Goal: Task Accomplishment & Management: Use online tool/utility

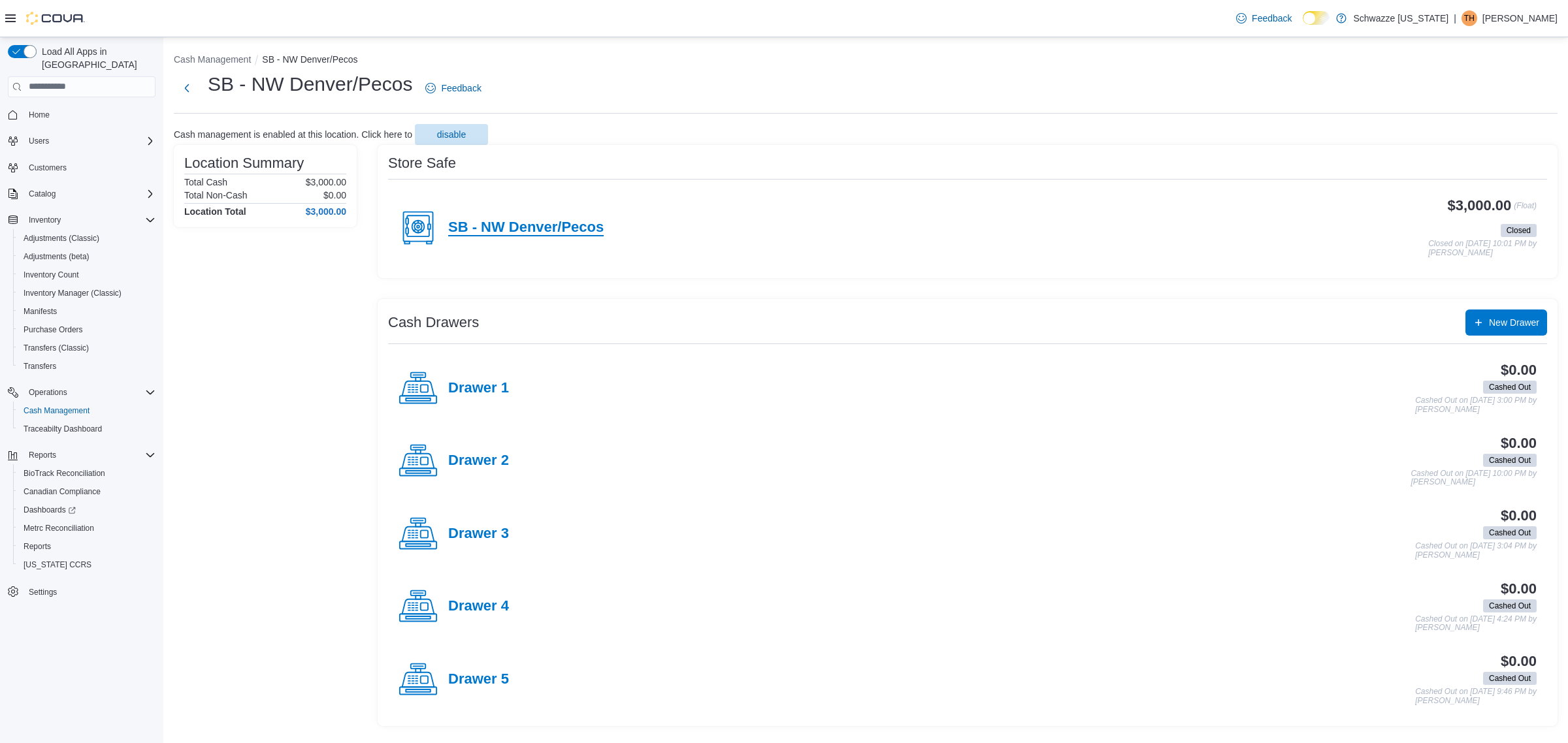
click at [570, 230] on h4 "SB - NW Denver/Pecos" at bounding box center [526, 227] width 155 height 17
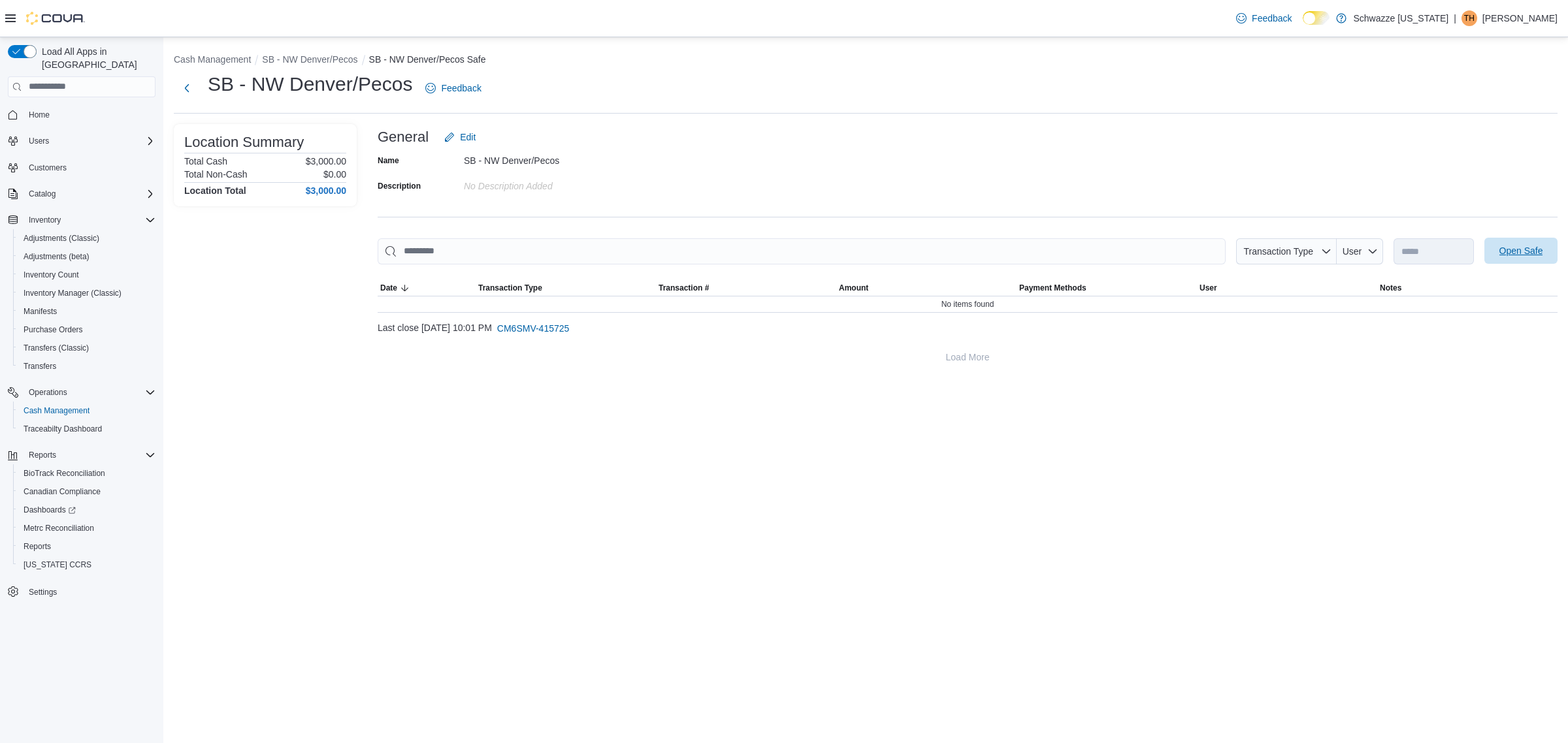
click at [1535, 255] on span "Open Safe" at bounding box center [1521, 251] width 44 height 13
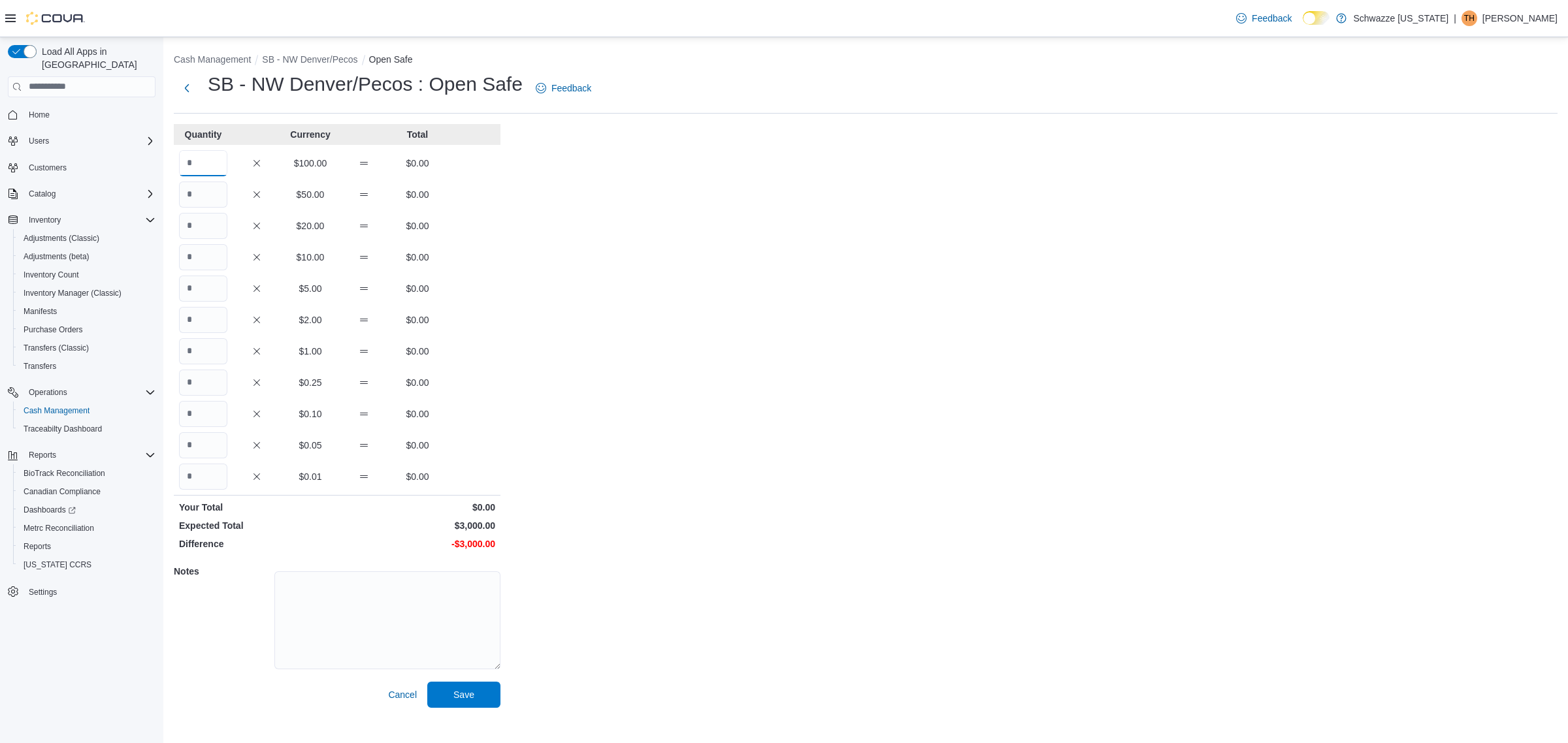
click at [205, 166] on input "Quantity" at bounding box center [203, 163] width 49 height 26
type input "**"
click at [427, 682] on button "Save" at bounding box center [463, 695] width 73 height 26
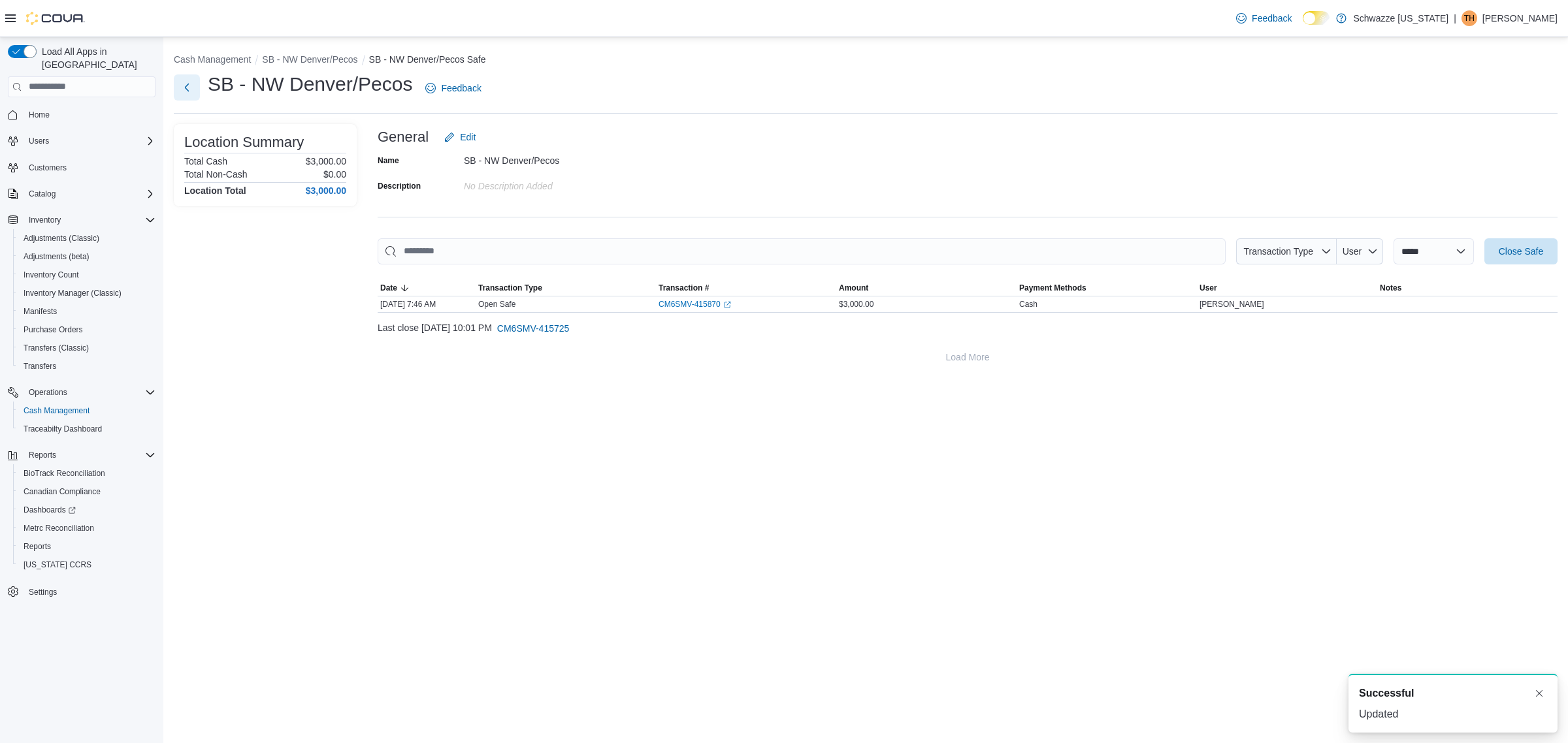
click at [190, 86] on button "Next" at bounding box center [187, 88] width 26 height 26
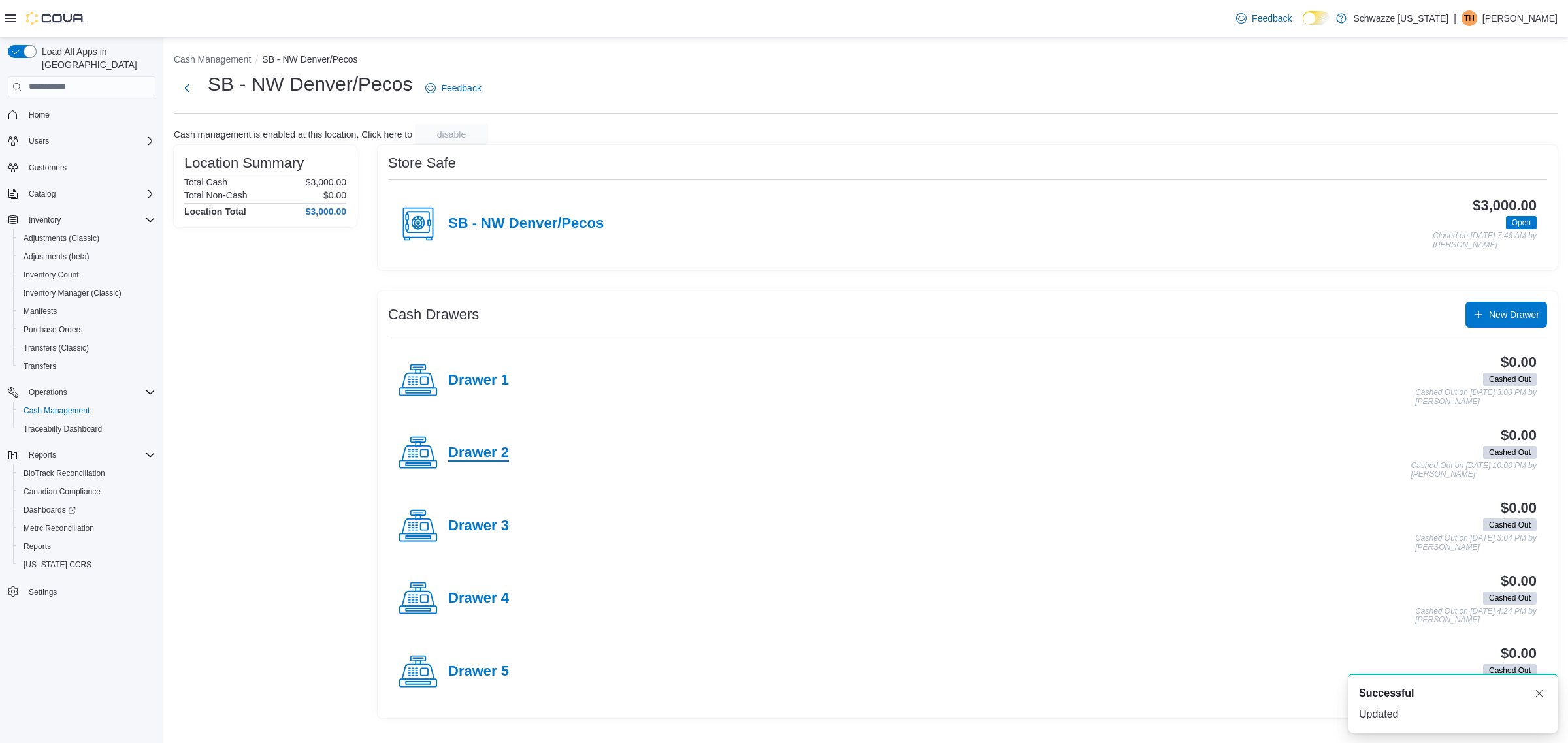
click at [484, 449] on h4 "Drawer 2" at bounding box center [479, 452] width 61 height 17
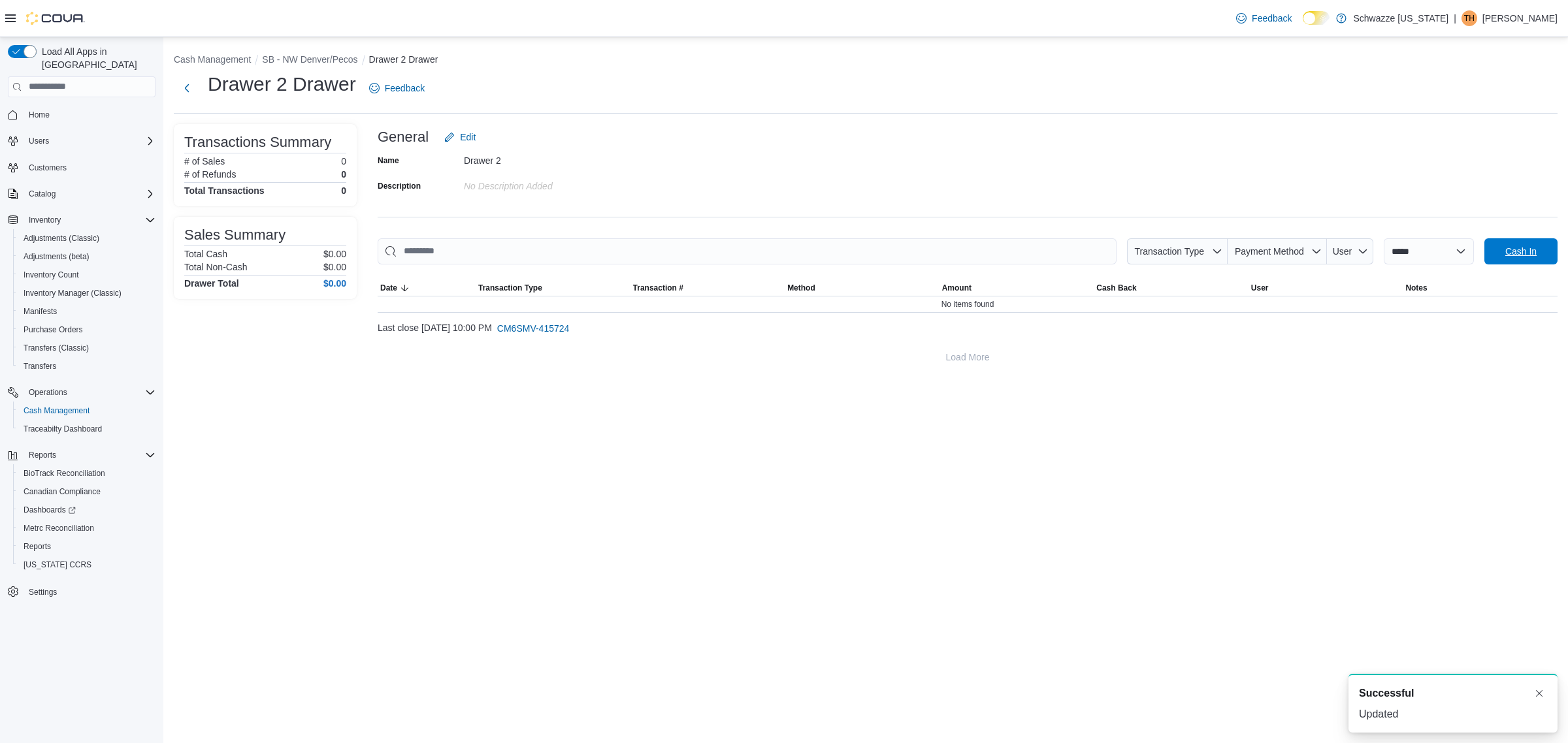
drag, startPoint x: 1511, startPoint y: 261, endPoint x: 1497, endPoint y: 269, distance: 16.1
click at [1511, 260] on span "Cash In" at bounding box center [1520, 251] width 57 height 26
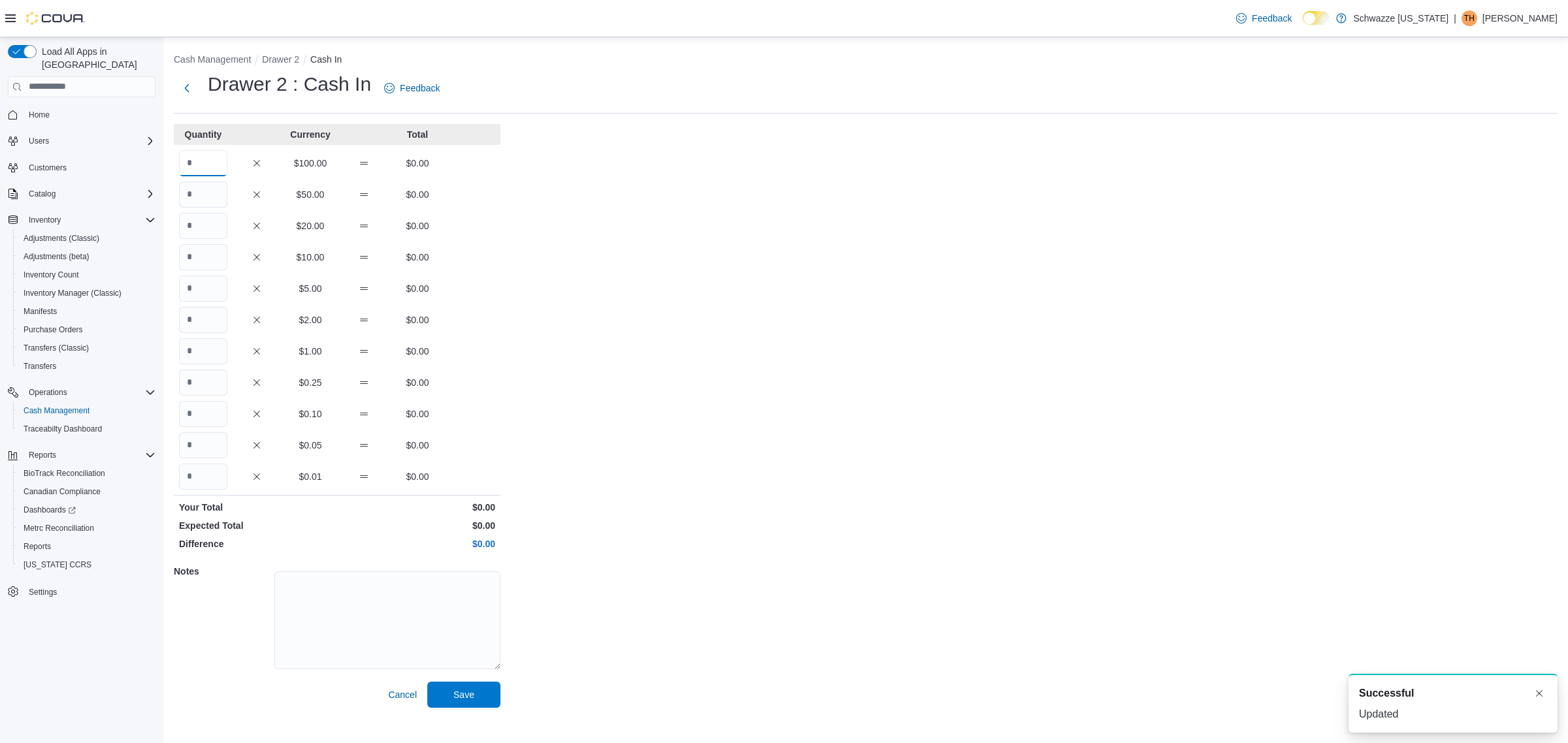
click at [223, 169] on input "Quantity" at bounding box center [203, 163] width 49 height 26
type input "*"
click at [427, 682] on button "Save" at bounding box center [463, 695] width 73 height 26
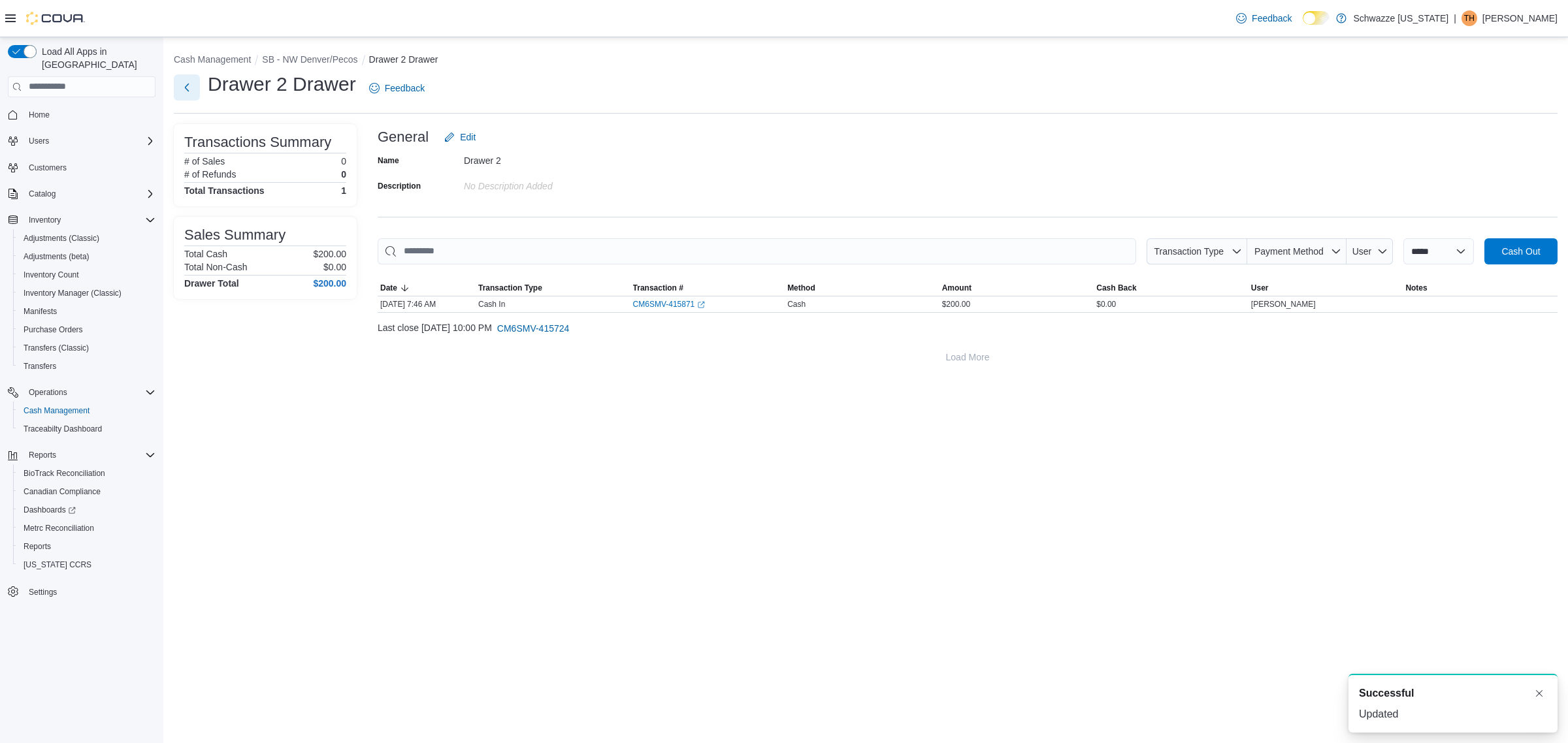
click at [181, 92] on button "Next" at bounding box center [187, 88] width 26 height 26
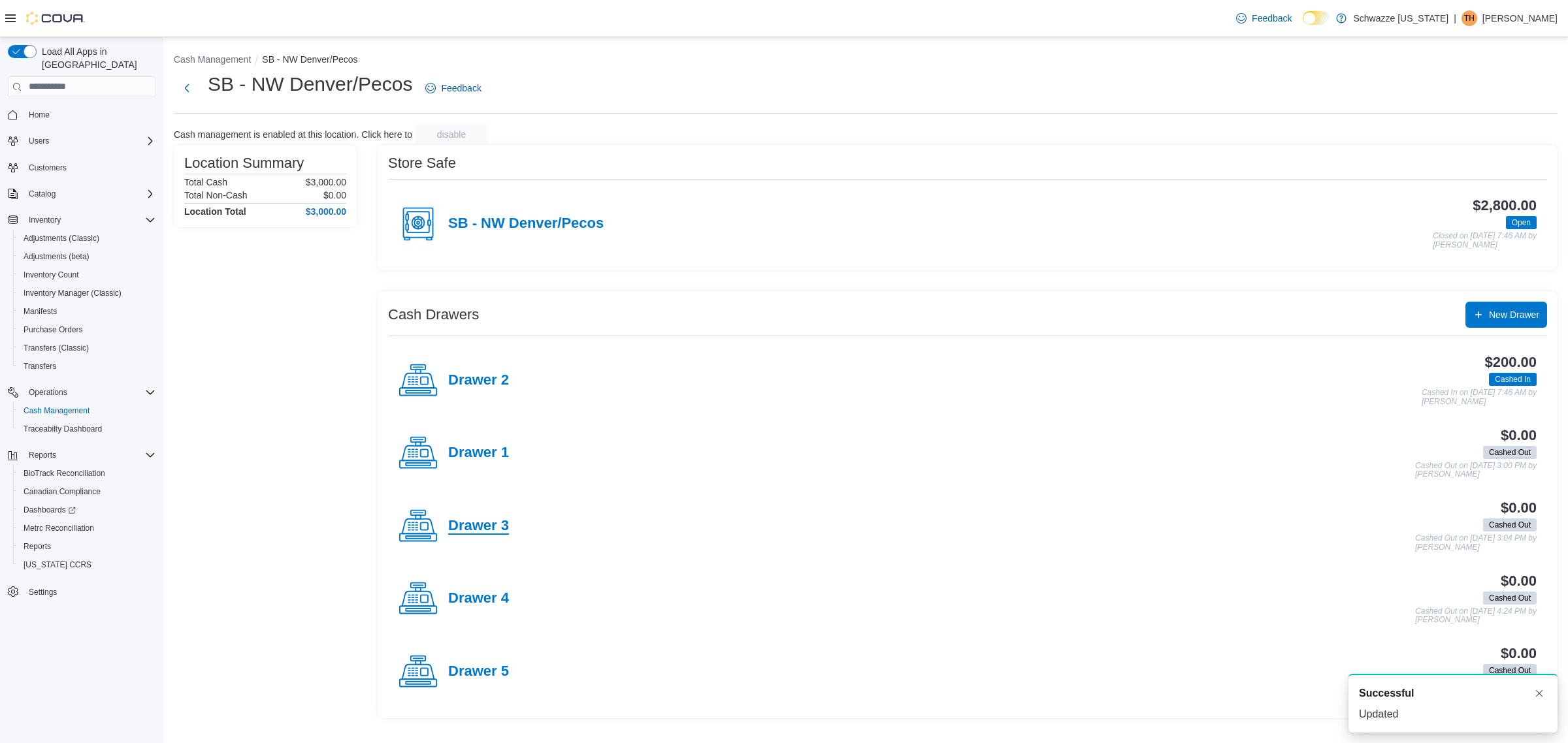
click at [487, 529] on h4 "Drawer 3" at bounding box center [479, 526] width 61 height 17
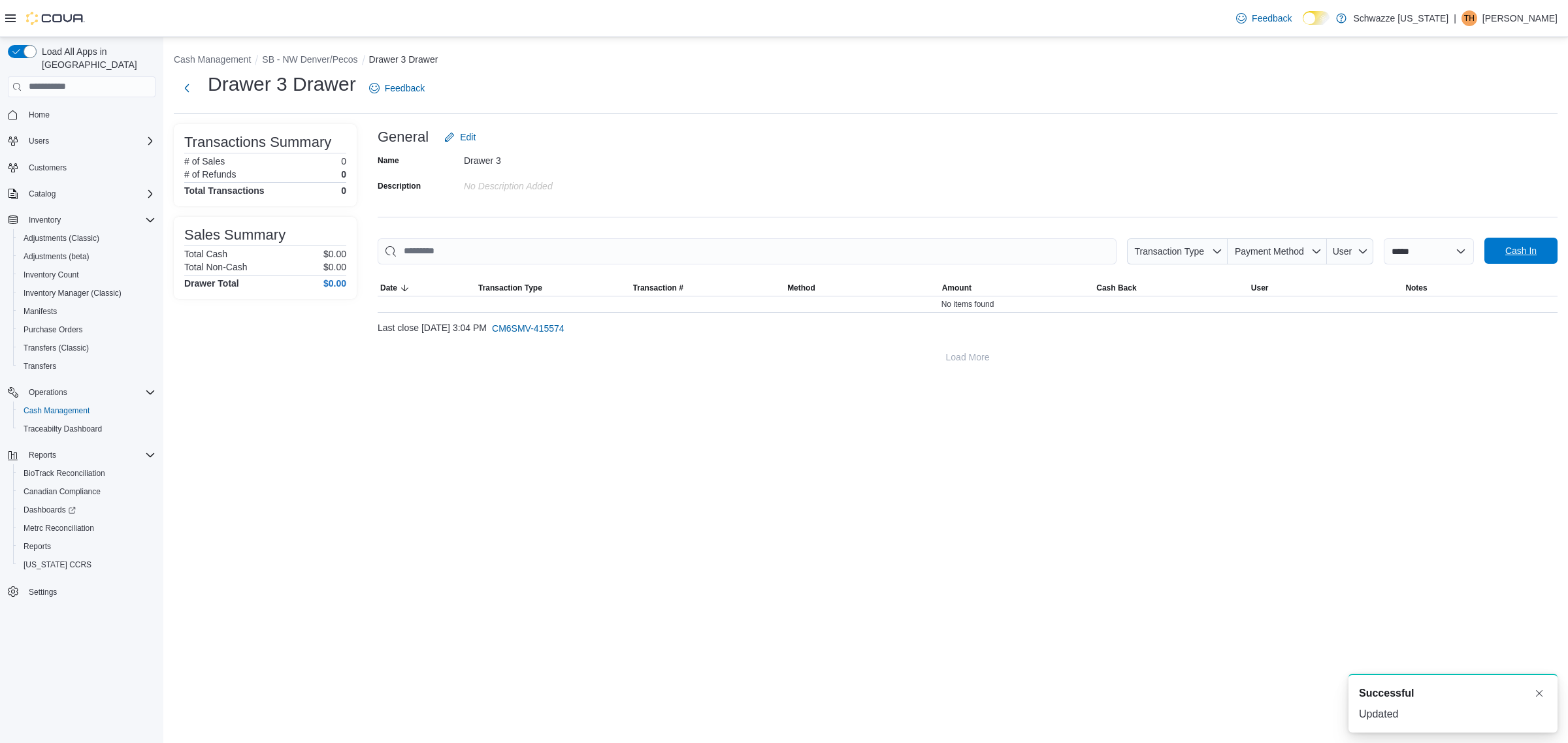
click at [1514, 250] on span "Cash In" at bounding box center [1520, 251] width 31 height 13
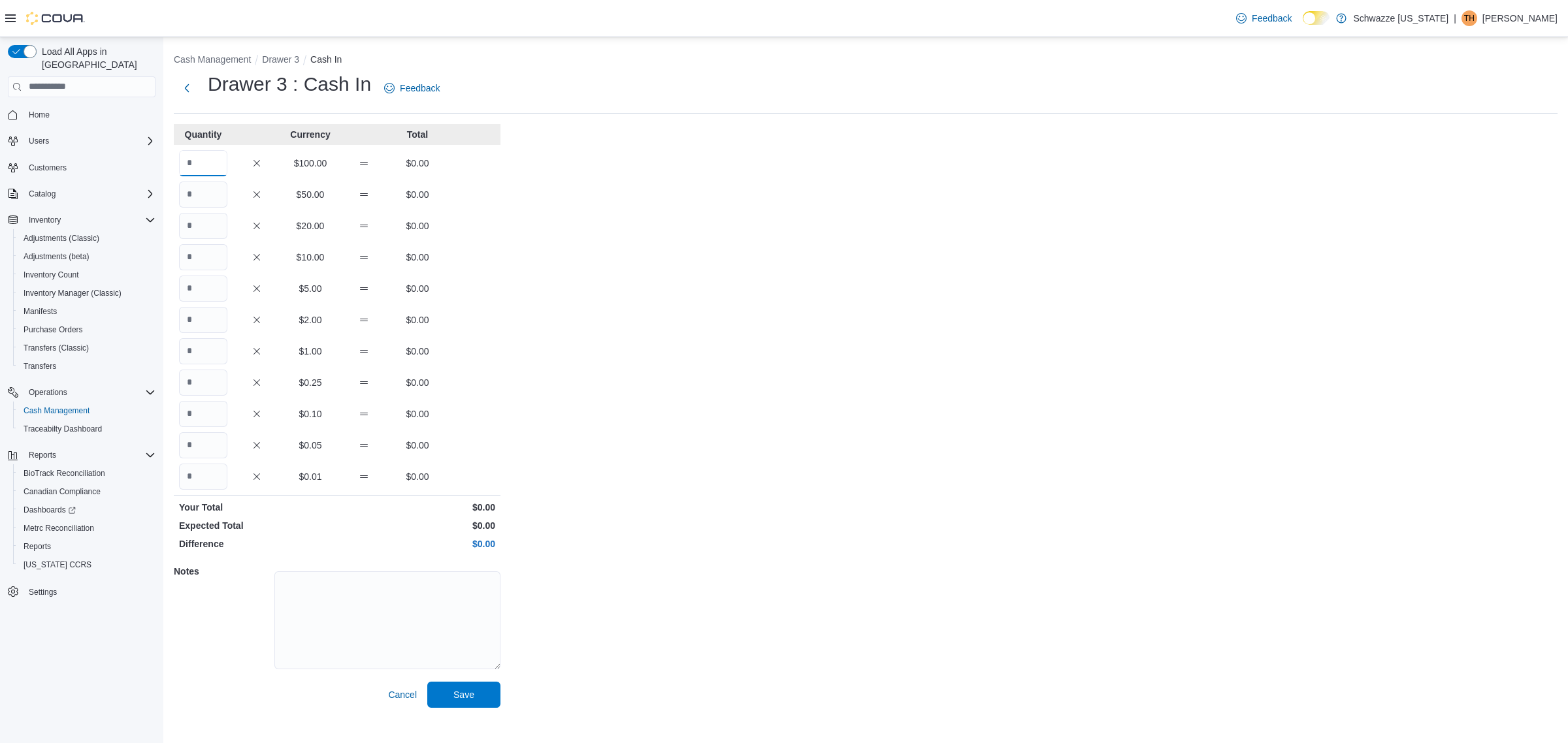
click at [198, 161] on input "Quantity" at bounding box center [203, 163] width 49 height 26
type input "*"
click at [427, 682] on button "Save" at bounding box center [463, 695] width 73 height 26
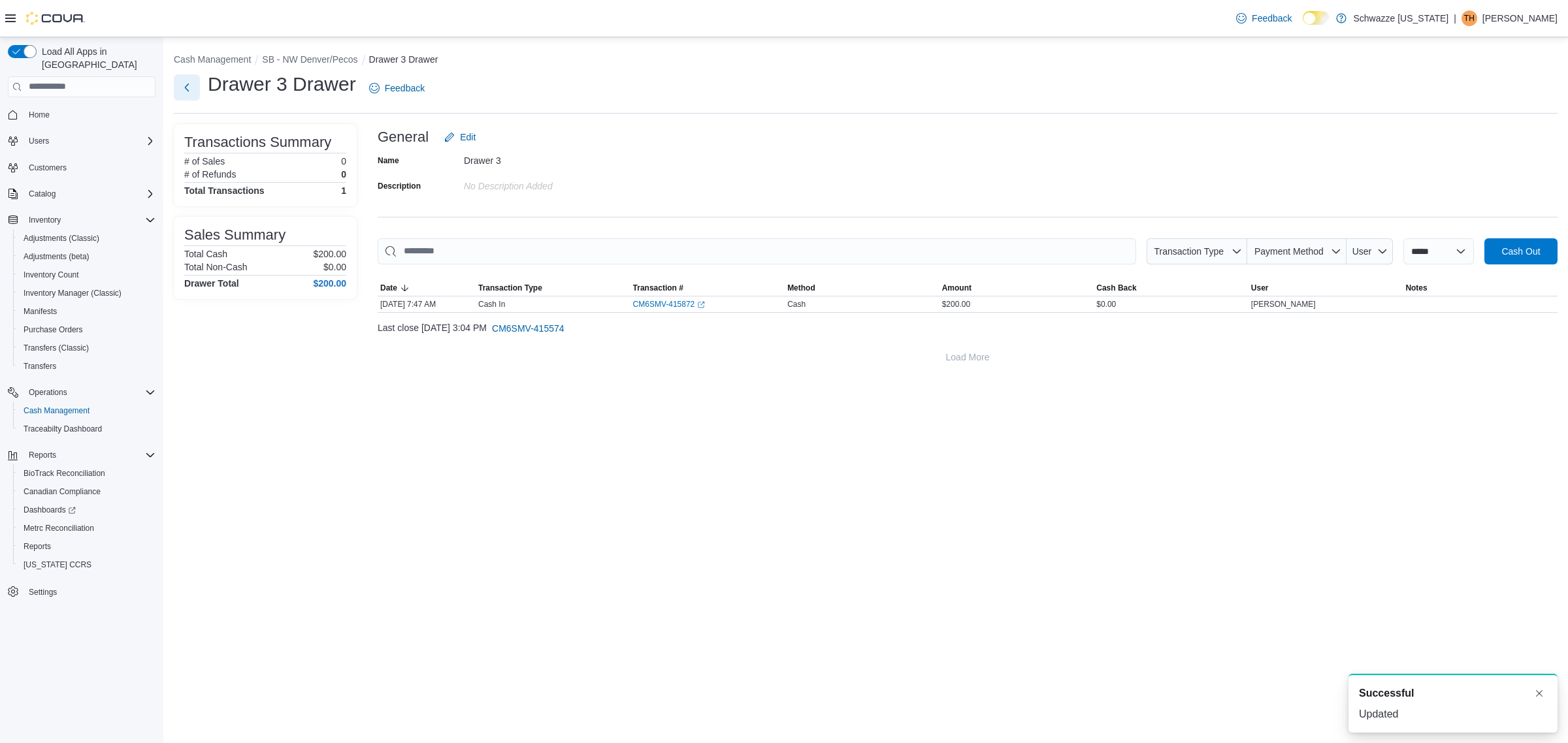
click at [191, 87] on button "Next" at bounding box center [187, 88] width 26 height 26
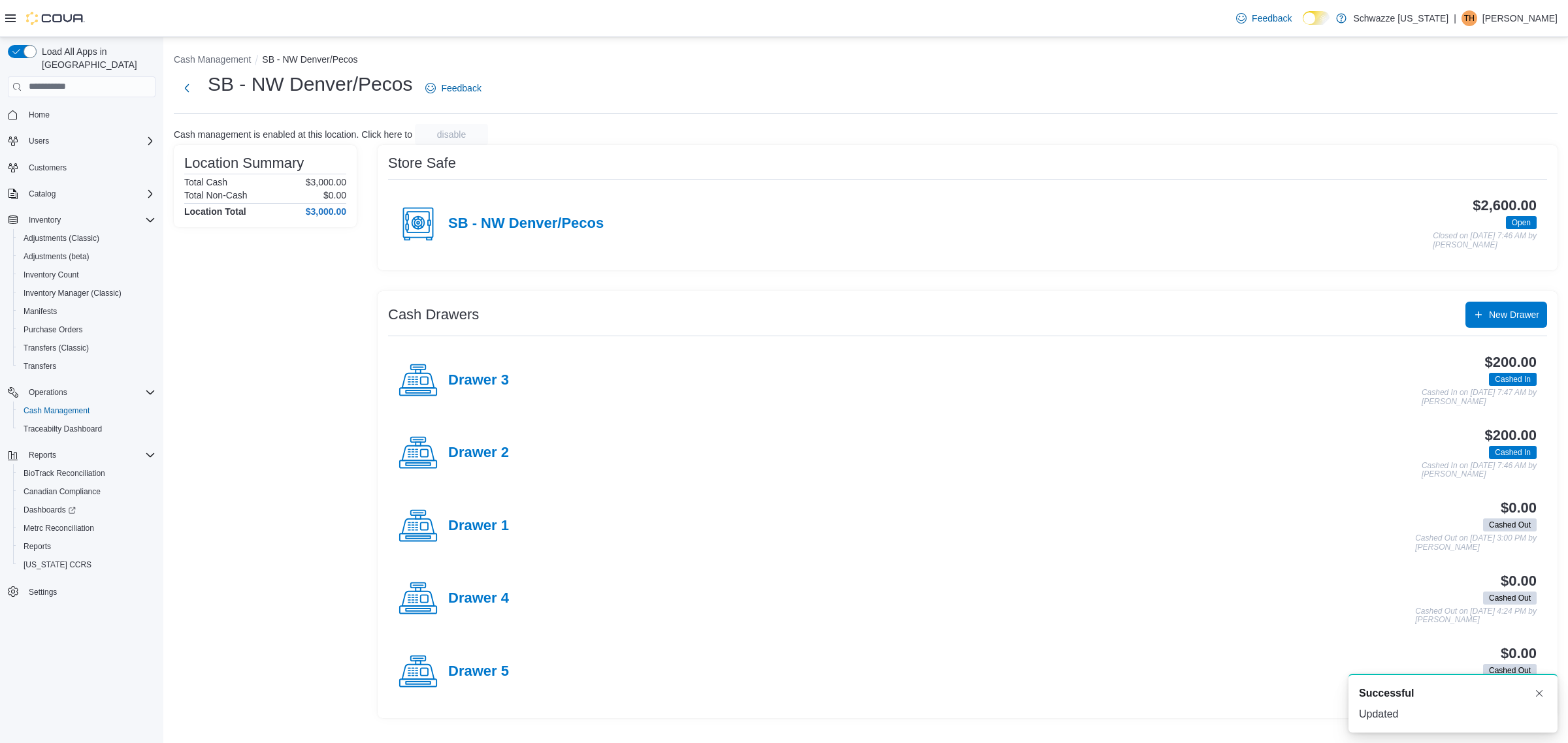
drag, startPoint x: 503, startPoint y: 594, endPoint x: 495, endPoint y: 592, distance: 8.2
click at [502, 592] on h4 "Drawer 4" at bounding box center [479, 598] width 61 height 17
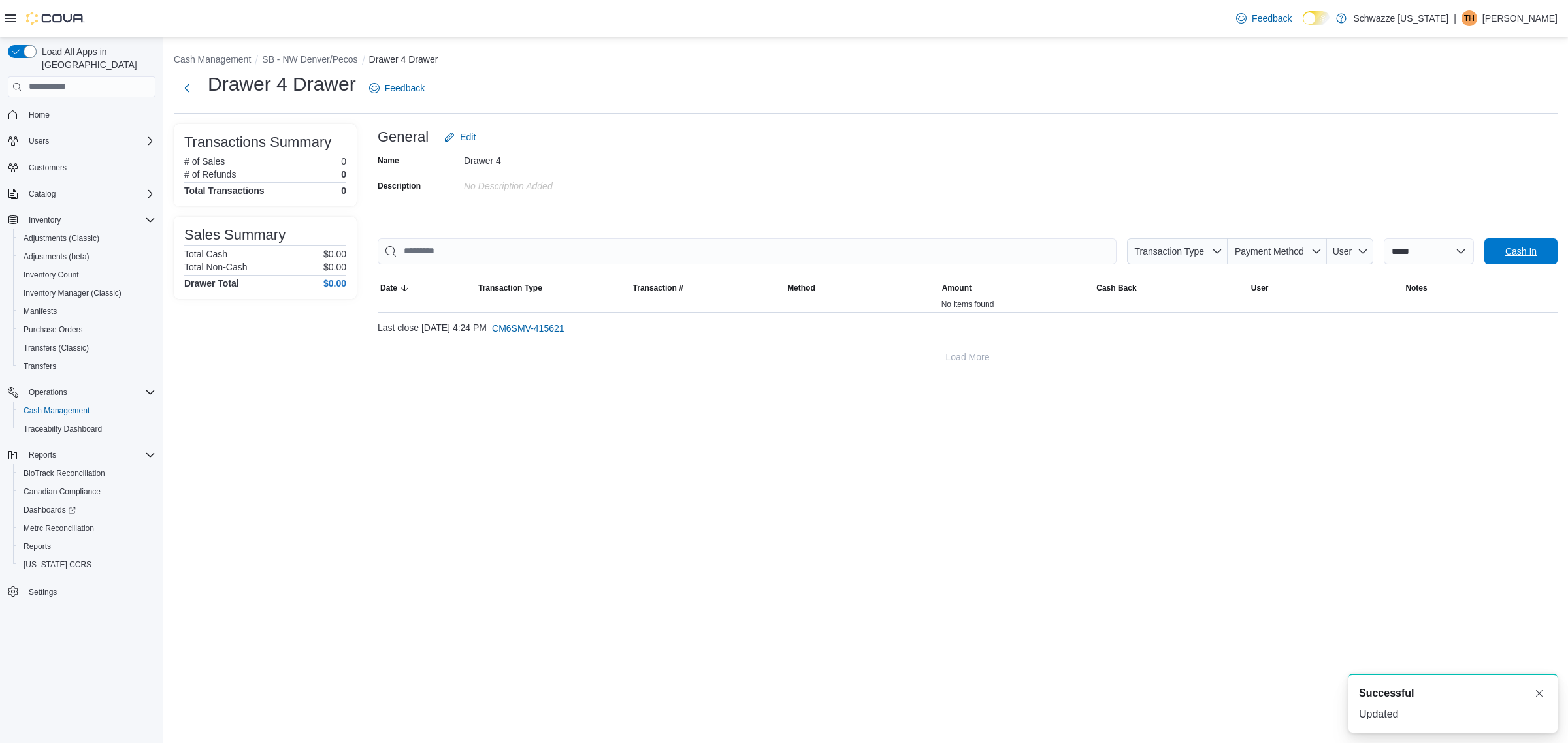
click at [1519, 252] on span "Cash In" at bounding box center [1520, 251] width 31 height 13
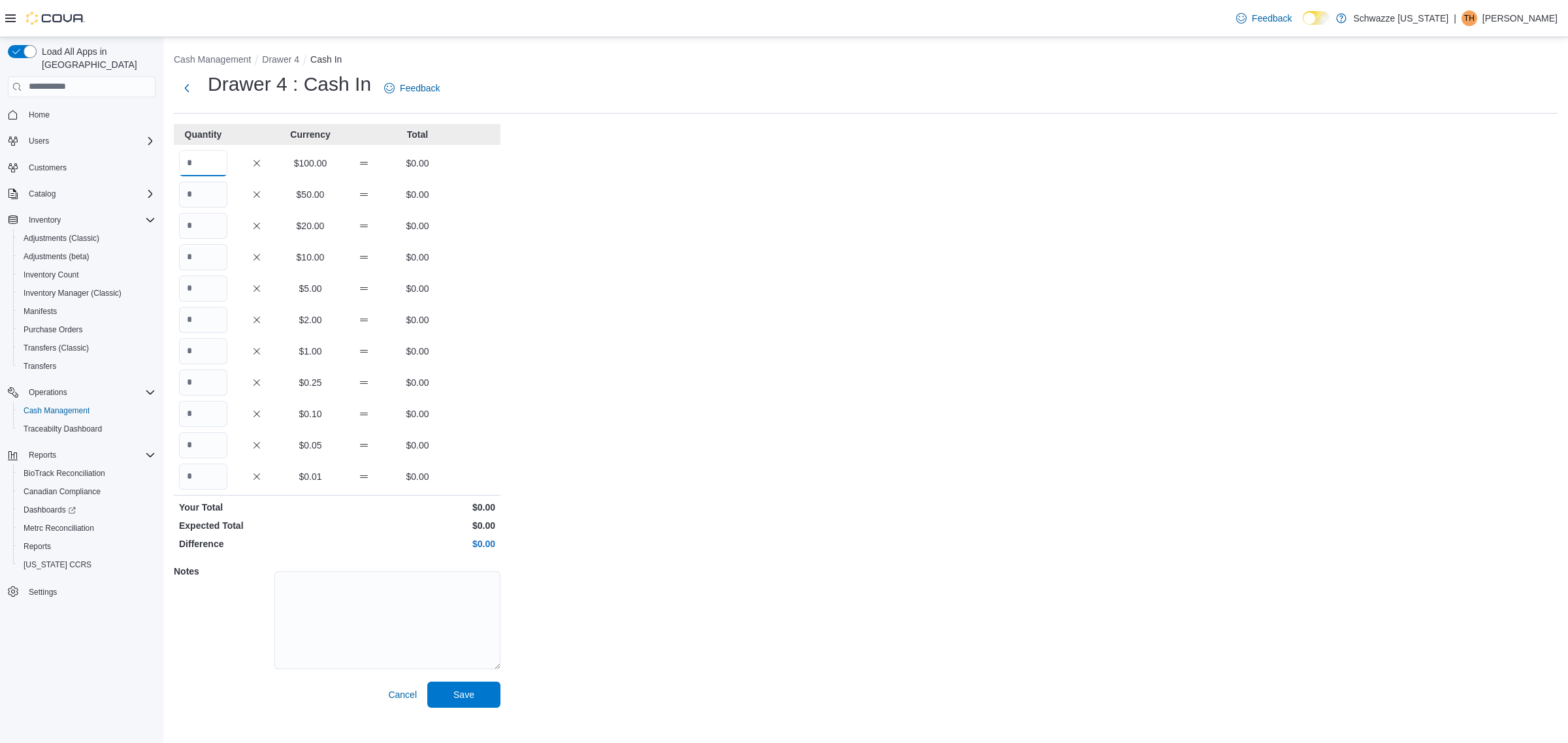
click at [212, 170] on input "Quantity" at bounding box center [203, 163] width 49 height 26
type input "*"
click at [427, 682] on button "Save" at bounding box center [463, 695] width 73 height 26
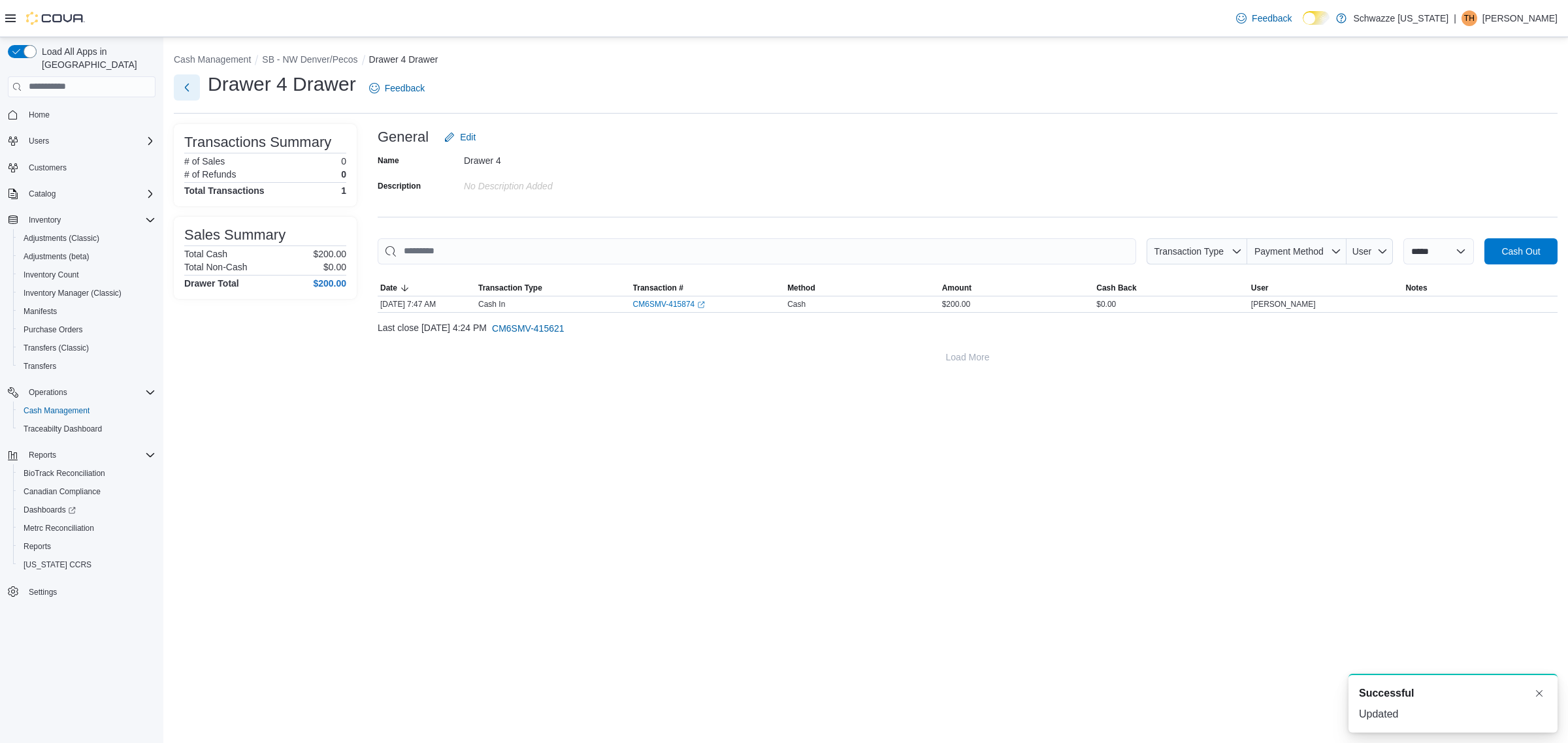
click at [185, 92] on button "Next" at bounding box center [187, 88] width 26 height 26
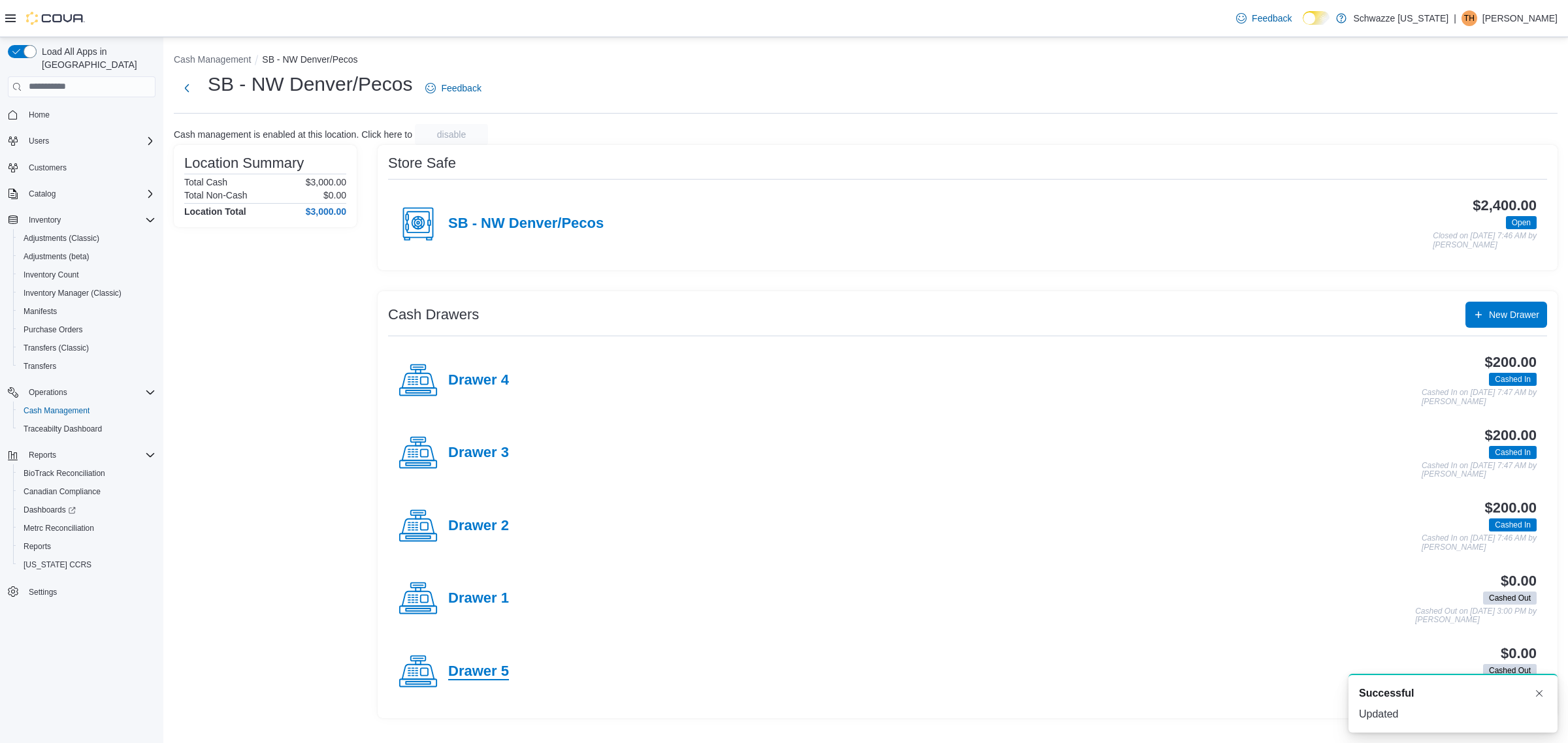
click at [488, 668] on h4 "Drawer 5" at bounding box center [479, 672] width 61 height 17
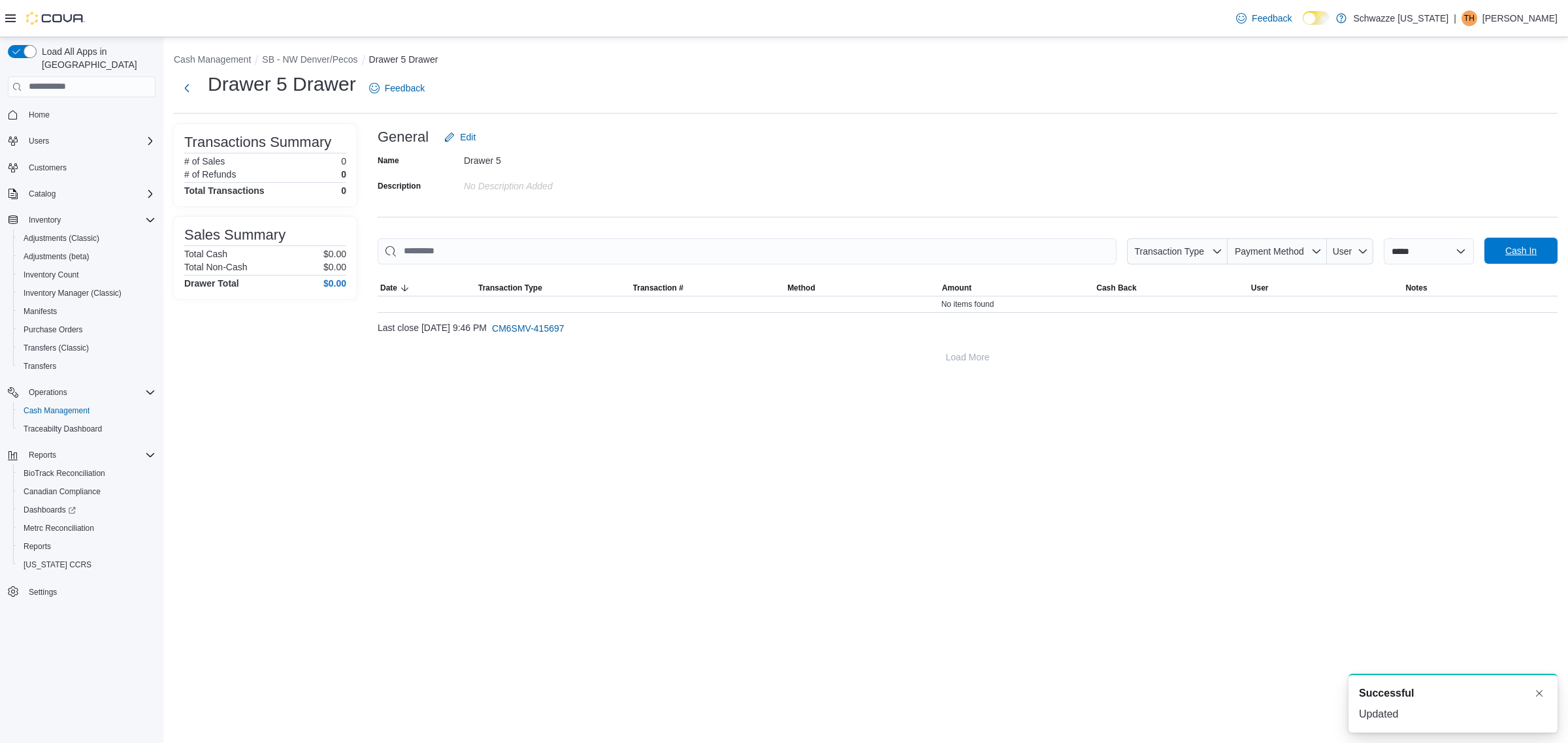
click at [1513, 250] on span "Cash In" at bounding box center [1520, 251] width 31 height 13
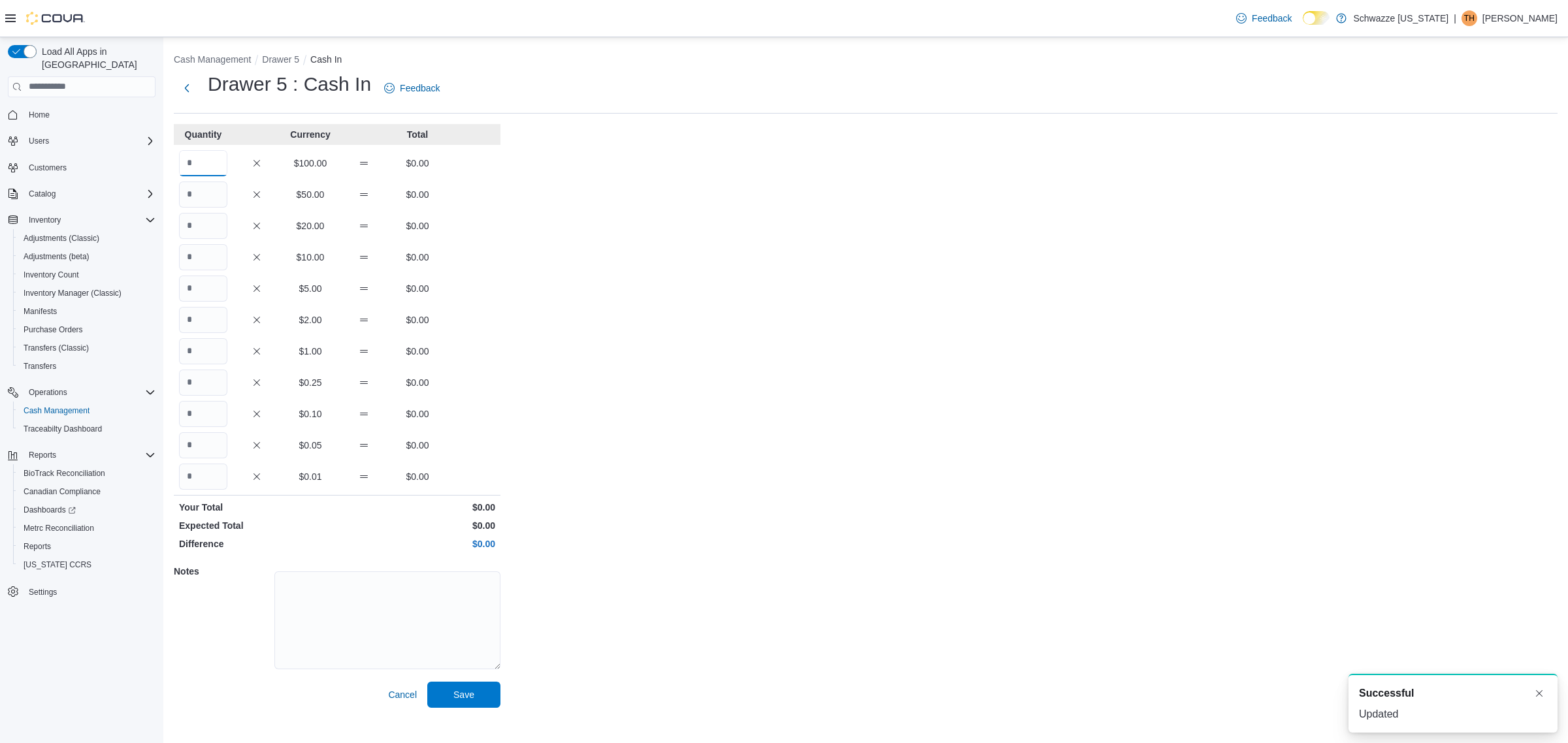
click at [203, 166] on input "Quantity" at bounding box center [203, 163] width 49 height 26
type input "*"
click at [427, 682] on button "Save" at bounding box center [463, 695] width 73 height 26
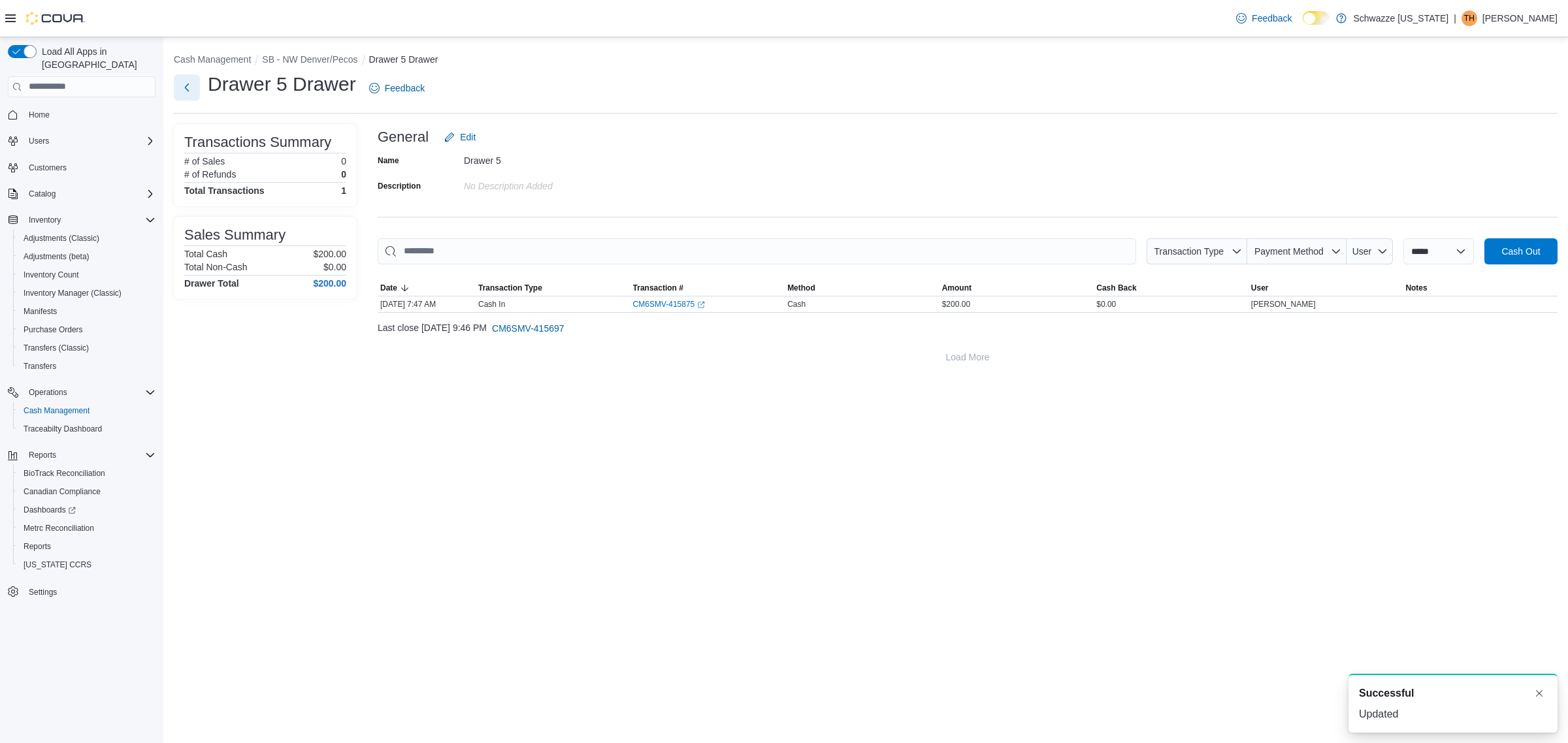
click at [188, 94] on button "Next" at bounding box center [187, 88] width 26 height 26
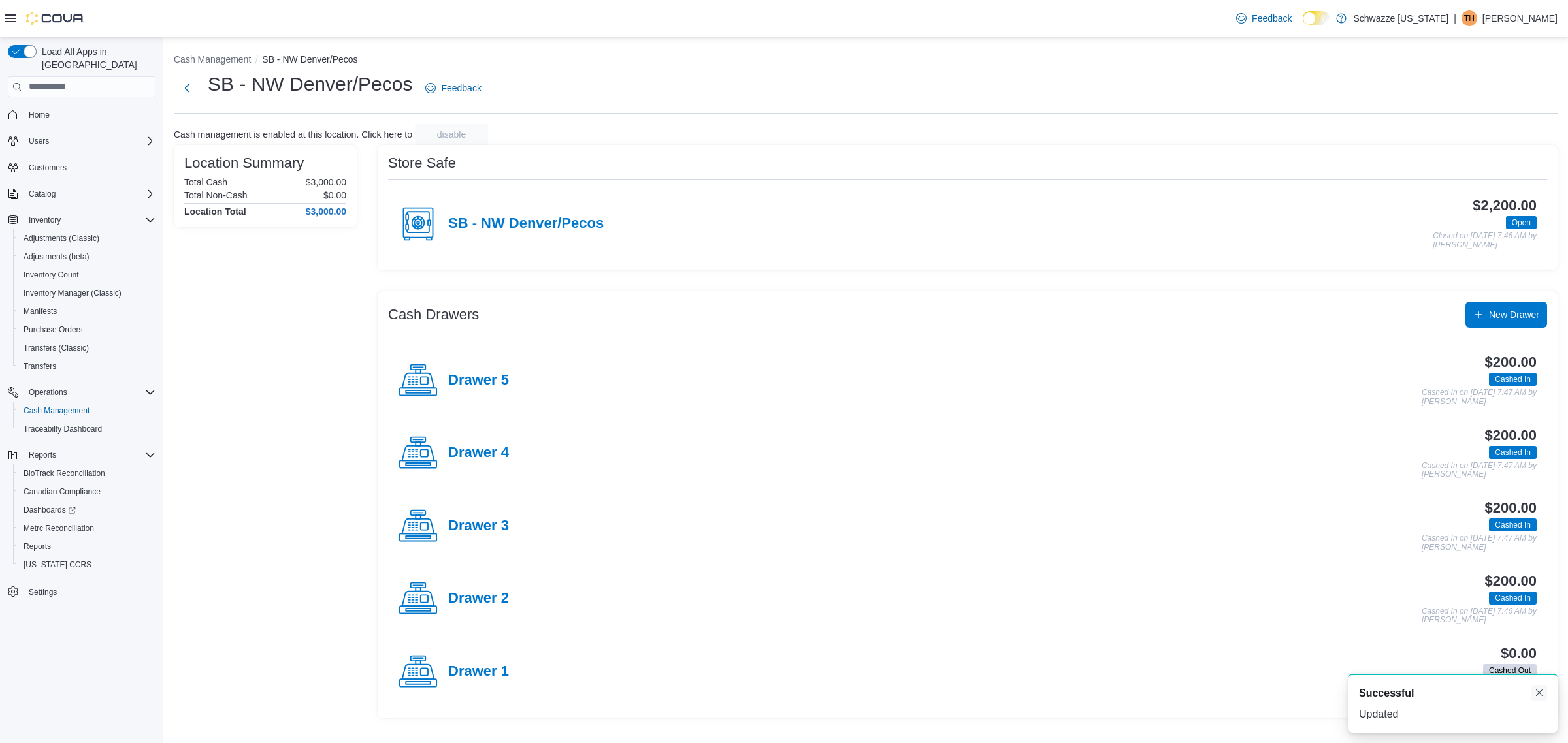
click at [1540, 697] on button "Dismiss toast" at bounding box center [1539, 693] width 16 height 16
